Goal: Use online tool/utility: Utilize a website feature to perform a specific function

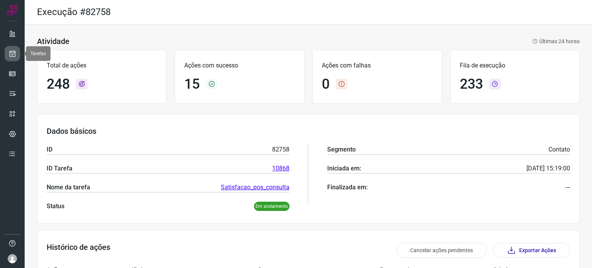
click at [11, 54] on icon at bounding box center [12, 54] width 8 height 8
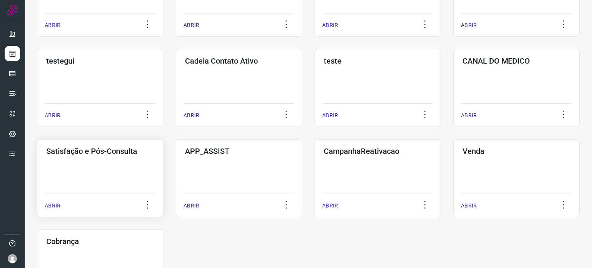
click at [176, 178] on div "Satisfação e Pós-Consulta ABRIR" at bounding box center [239, 178] width 127 height 78
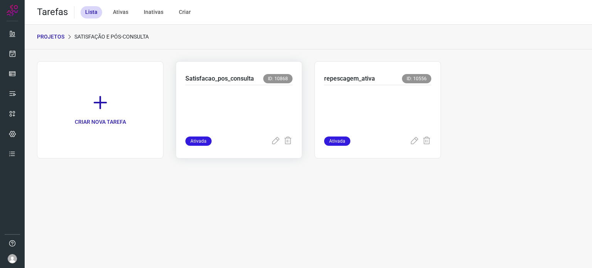
click at [225, 102] on p at bounding box center [239, 109] width 107 height 39
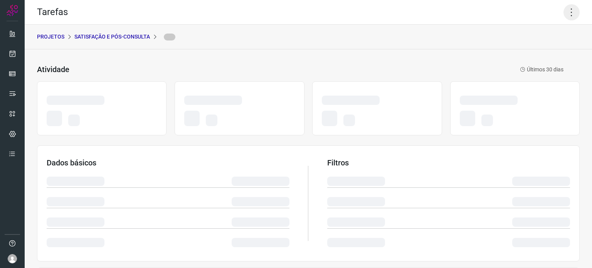
click at [566, 12] on icon at bounding box center [572, 12] width 16 height 16
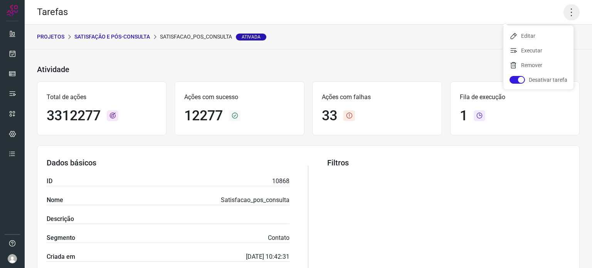
click at [565, 13] on icon at bounding box center [572, 12] width 16 height 16
click at [528, 51] on li "Executar" at bounding box center [539, 50] width 70 height 12
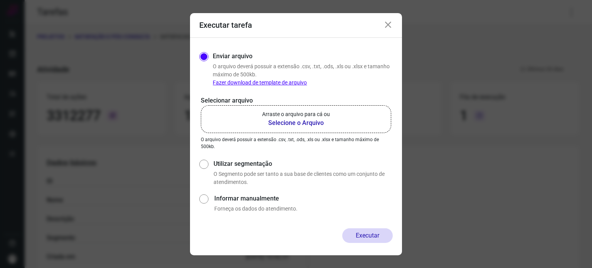
click at [321, 123] on b "Selecione o Arquivo" at bounding box center [296, 122] width 68 height 9
click at [0, 0] on input "Arraste o arquivo para cá ou Selecione o Arquivo" at bounding box center [0, 0] width 0 height 0
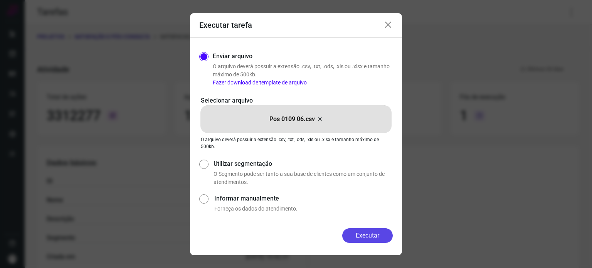
click at [373, 234] on button "Executar" at bounding box center [367, 235] width 51 height 15
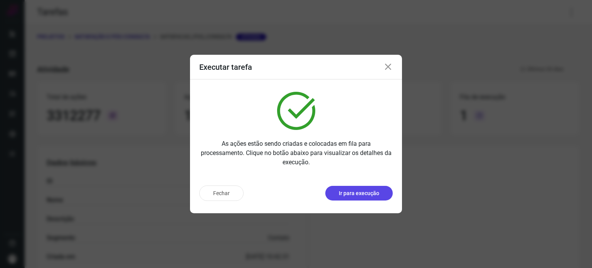
click at [357, 197] on button "Ir para execução" at bounding box center [359, 193] width 67 height 15
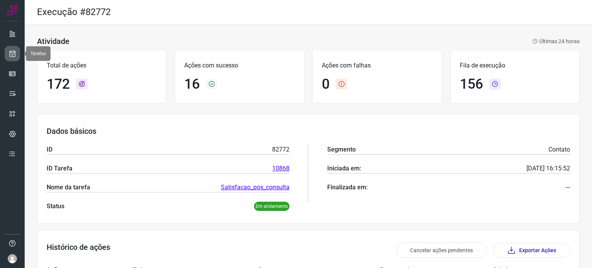
click at [6, 49] on link at bounding box center [12, 53] width 15 height 15
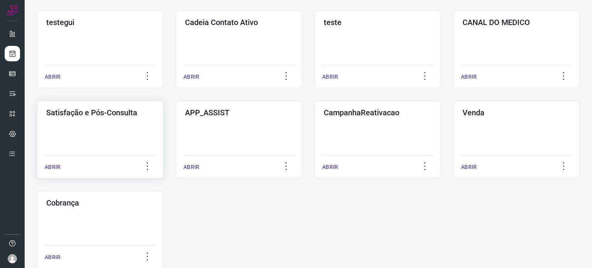
click at [176, 142] on div "Satisfação e Pós-Consulta ABRIR" at bounding box center [239, 140] width 127 height 78
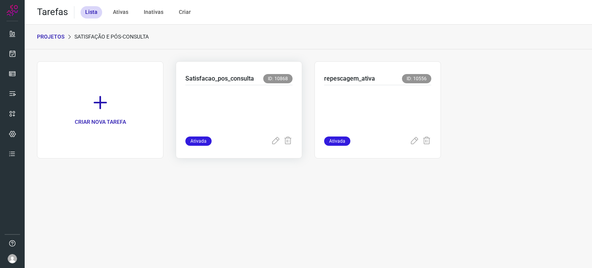
click at [237, 106] on p at bounding box center [239, 109] width 107 height 39
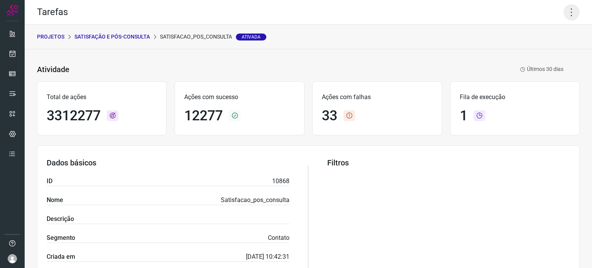
click at [564, 10] on icon at bounding box center [572, 12] width 16 height 16
click at [532, 45] on li "Executar" at bounding box center [539, 50] width 70 height 12
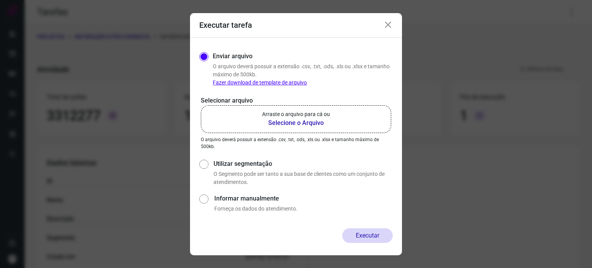
click at [295, 121] on b "Selecione o Arquivo" at bounding box center [296, 122] width 68 height 9
click at [0, 0] on input "Arraste o arquivo para cá ou Selecione o Arquivo" at bounding box center [0, 0] width 0 height 0
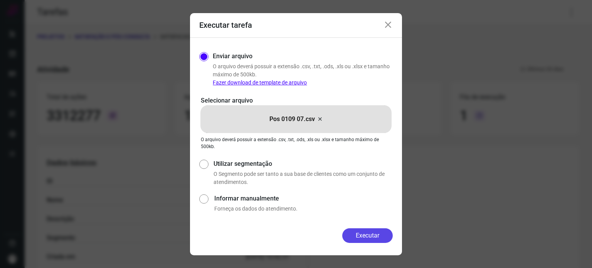
click at [361, 234] on button "Executar" at bounding box center [367, 235] width 51 height 15
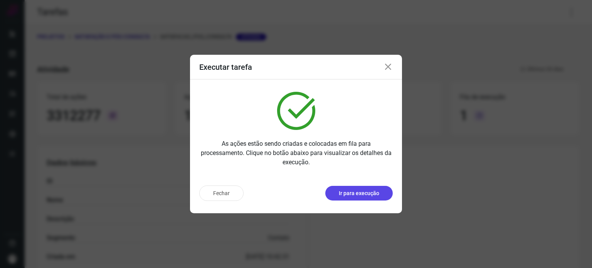
click at [359, 190] on p "Ir para execução" at bounding box center [359, 193] width 40 height 8
